Goal: Information Seeking & Learning: Learn about a topic

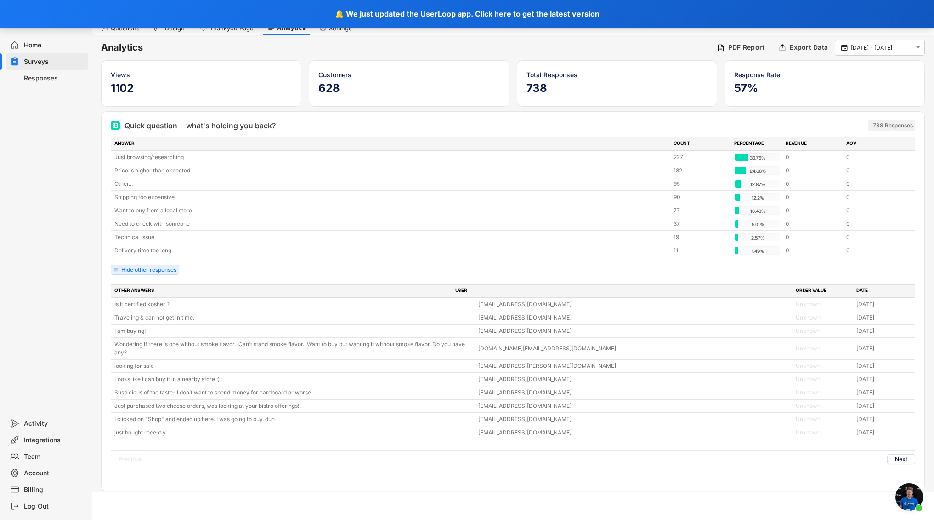
scroll to position [4410, 0]
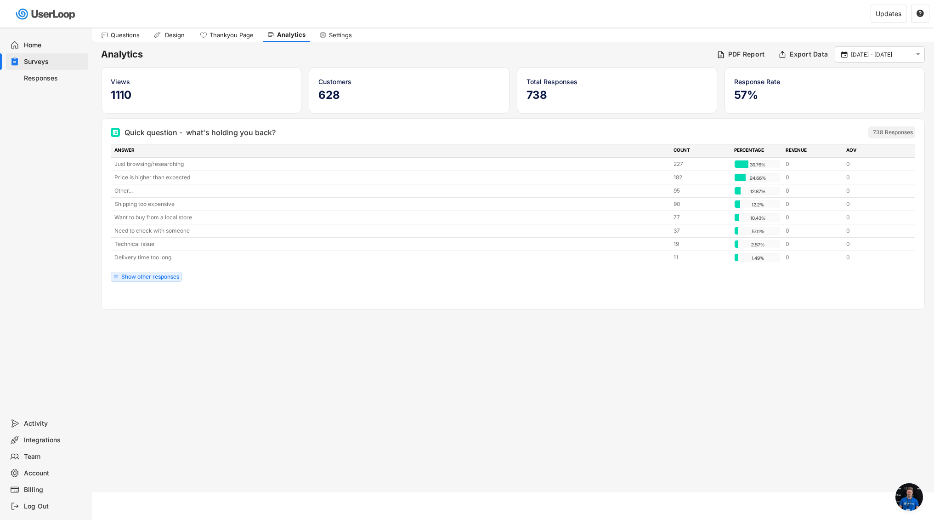
scroll to position [4380, 0]
click at [56, 18] on img at bounding box center [46, 14] width 65 height 19
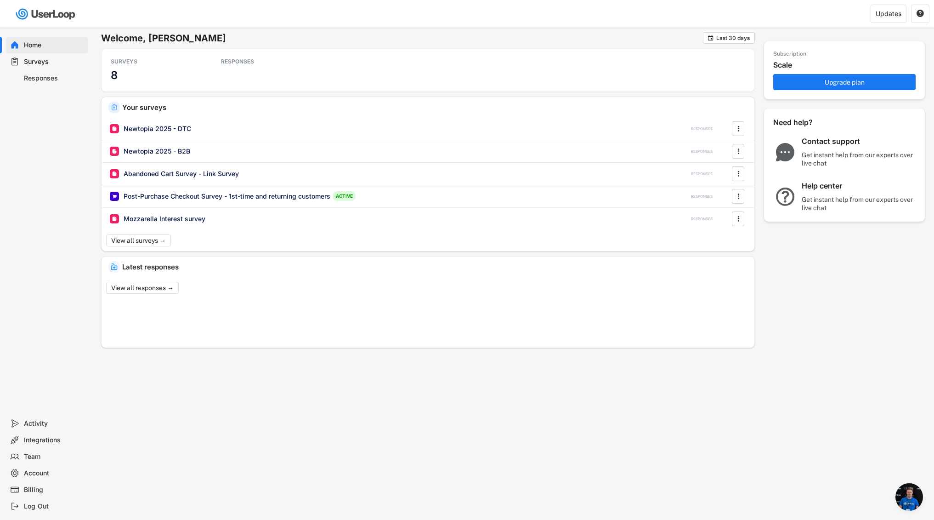
scroll to position [4380, 0]
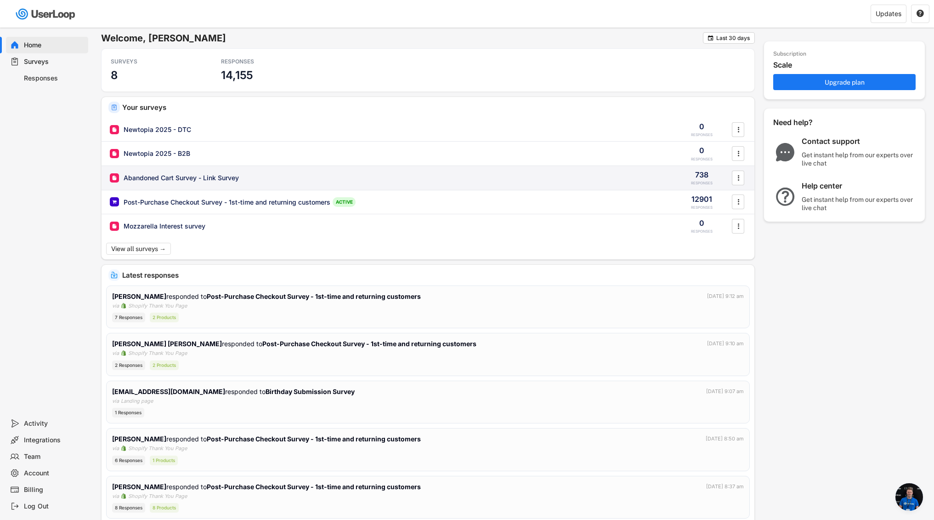
click at [172, 178] on div "Abandoned Cart Survey - Link Survey" at bounding box center [181, 177] width 115 height 9
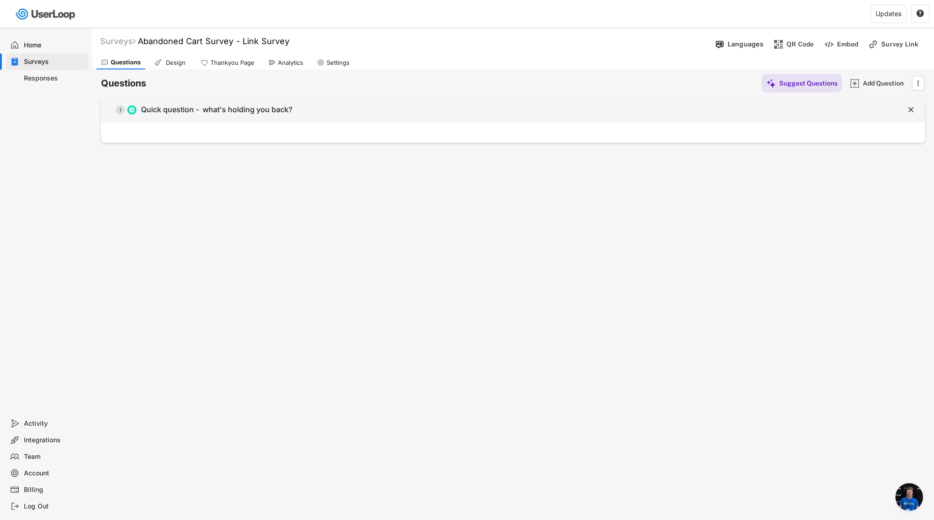
click at [261, 109] on div "Quick question - what's holding you back?" at bounding box center [216, 110] width 151 height 10
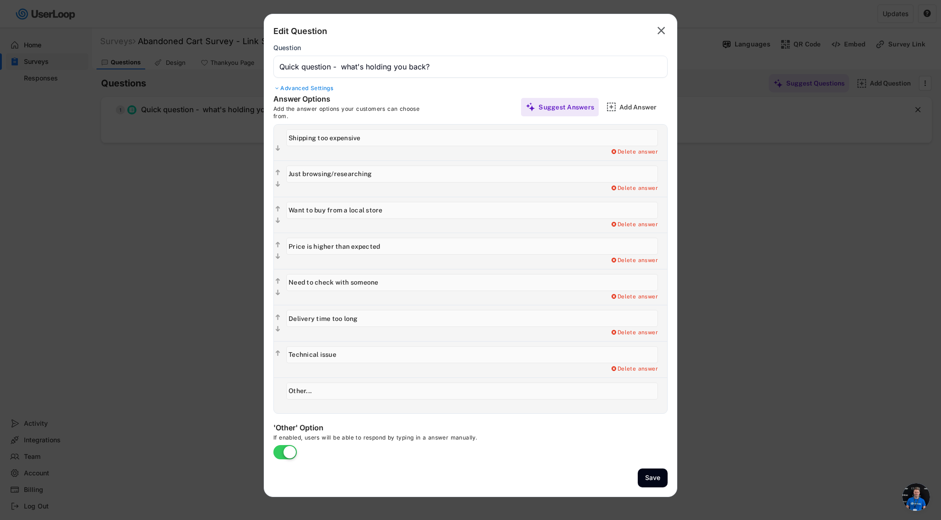
click at [192, 225] on div at bounding box center [470, 260] width 941 height 520
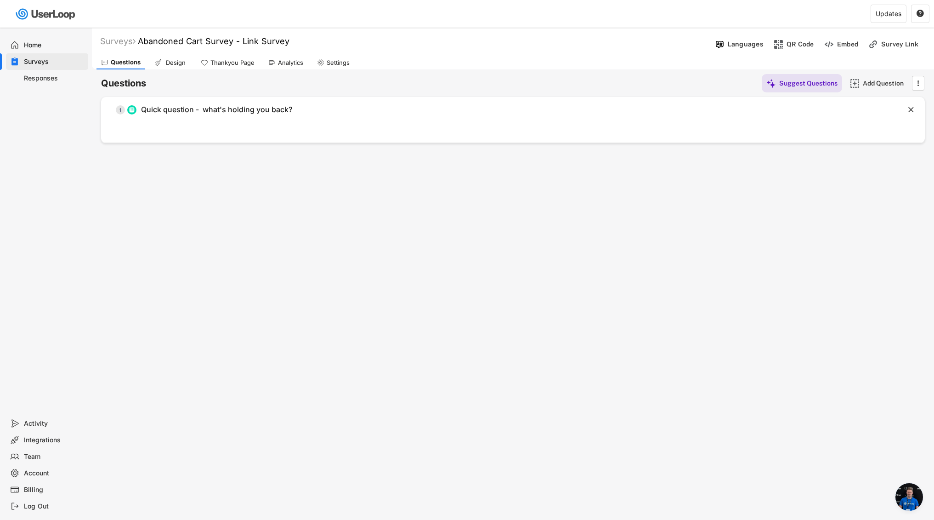
click at [299, 56] on div "Analytics" at bounding box center [286, 63] width 44 height 14
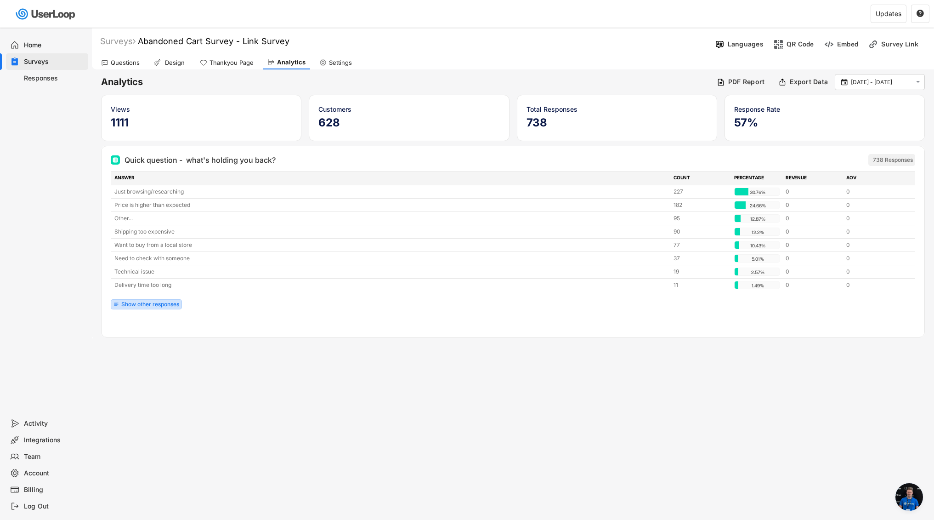
click at [147, 304] on div "Show other responses" at bounding box center [150, 304] width 58 height 6
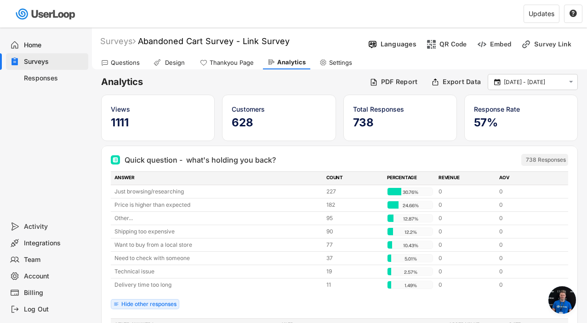
click at [79, 162] on div "Home Surveys Responses" at bounding box center [46, 123] width 92 height 191
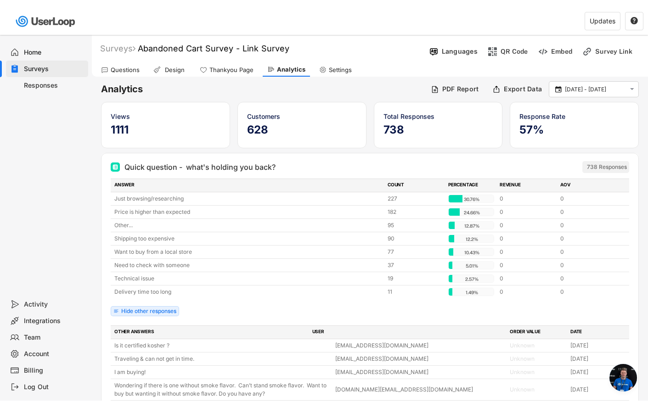
scroll to position [4255, 0]
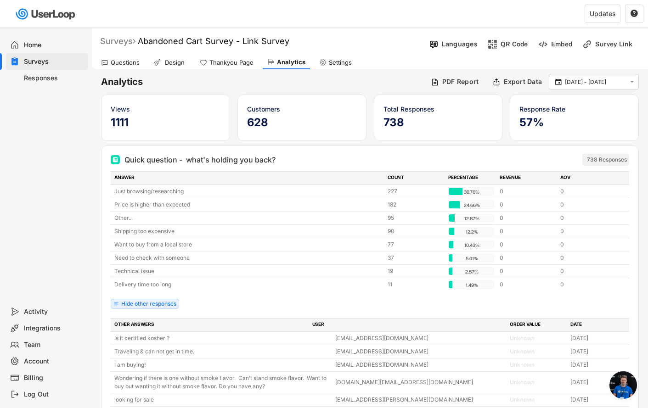
click at [128, 43] on div "Surveys" at bounding box center [117, 41] width 35 height 11
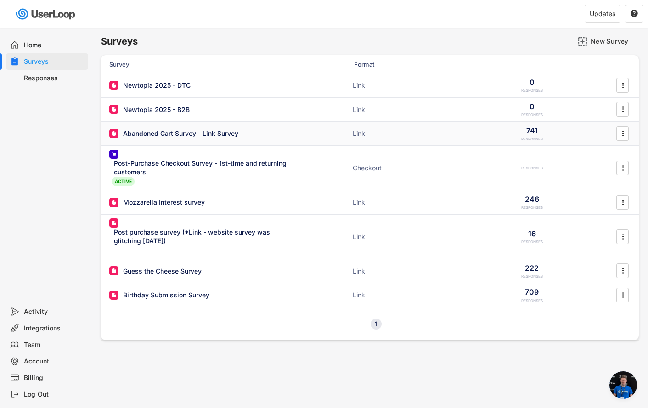
scroll to position [4380, 0]
click at [184, 129] on div "Abandoned Cart Survey - Link Survey" at bounding box center [180, 133] width 115 height 9
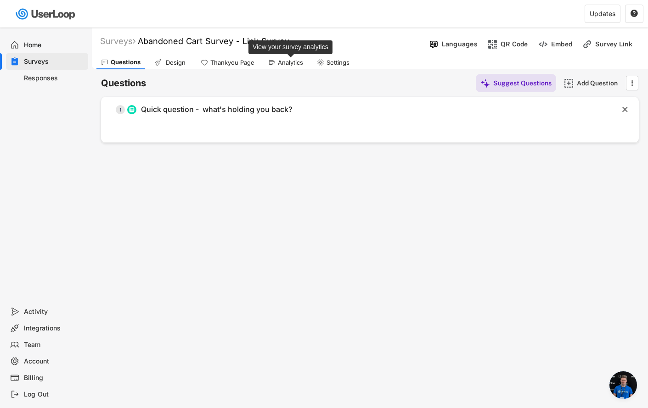
click at [300, 59] on div "Analytics" at bounding box center [290, 63] width 25 height 8
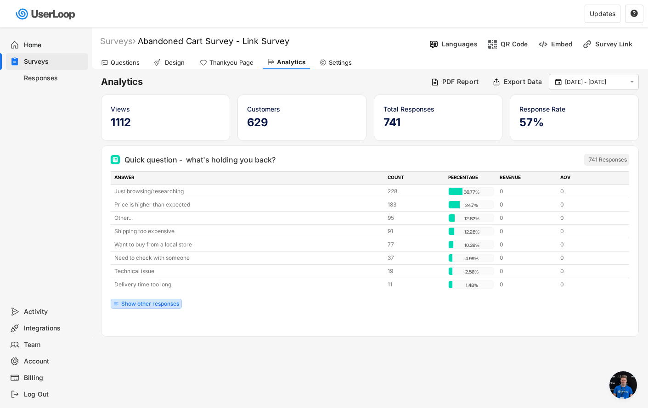
click at [136, 309] on div "Show other responses" at bounding box center [146, 304] width 71 height 10
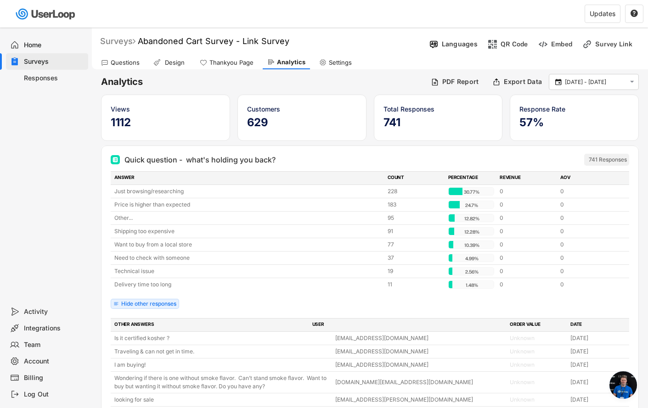
click at [119, 42] on div "Surveys" at bounding box center [117, 41] width 35 height 11
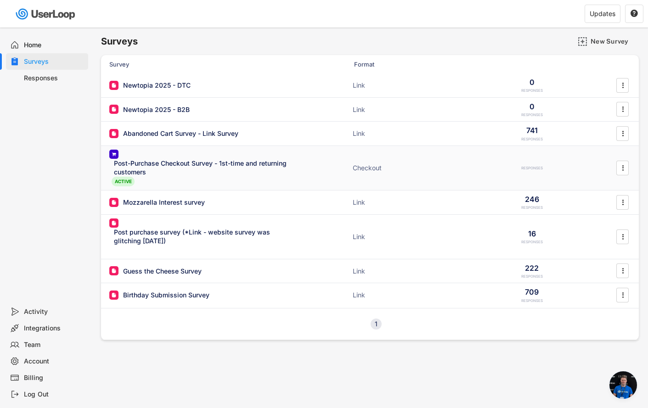
click at [167, 174] on div "Post-Purchase Checkout Survey - 1st-time and returning customers" at bounding box center [203, 168] width 179 height 18
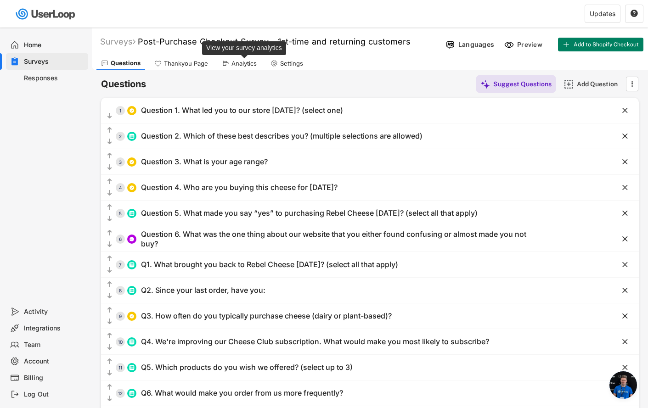
click at [237, 66] on div "Analytics" at bounding box center [244, 64] width 25 height 8
